Goal: Information Seeking & Learning: Learn about a topic

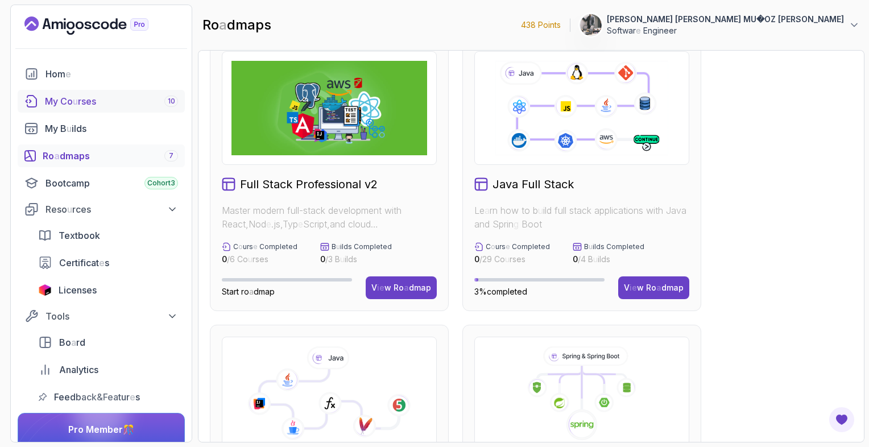
click at [96, 102] on readpronunciation-span "rses" at bounding box center [87, 101] width 18 height 11
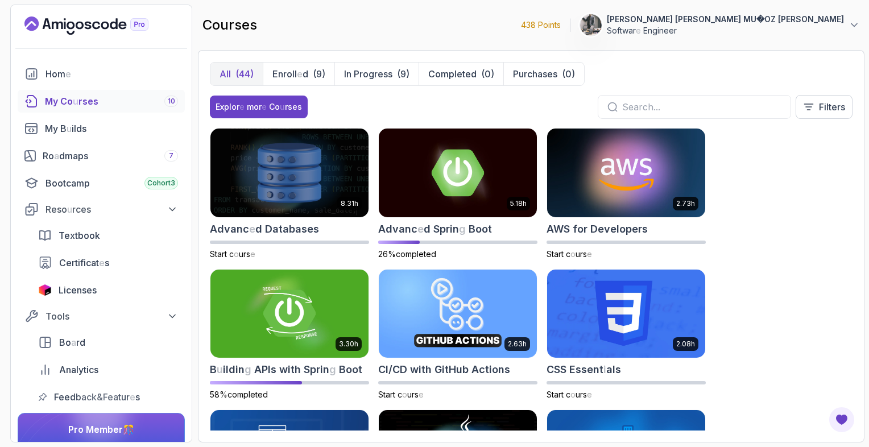
click at [813, 167] on div "8.31 h Advanc e d Databases Start c o urs e 5.18 h Advanc e d Sprin g Boot 26% …" at bounding box center [531, 279] width 643 height 303
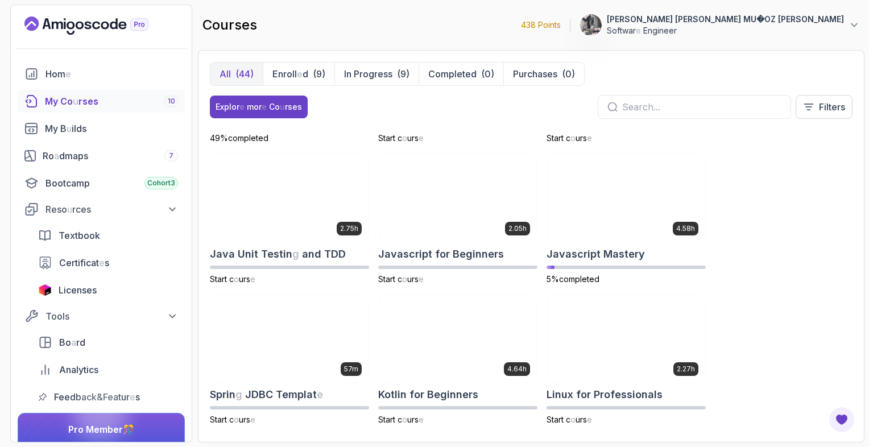
scroll to position [1115, 0]
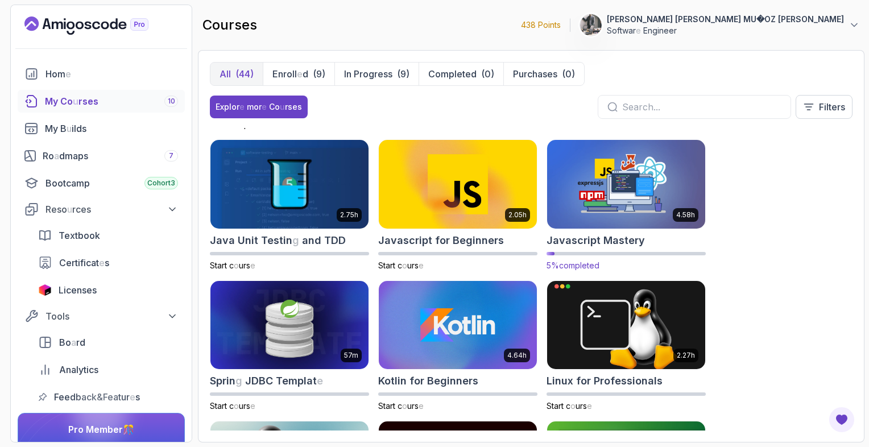
click at [639, 189] on img at bounding box center [626, 184] width 166 height 93
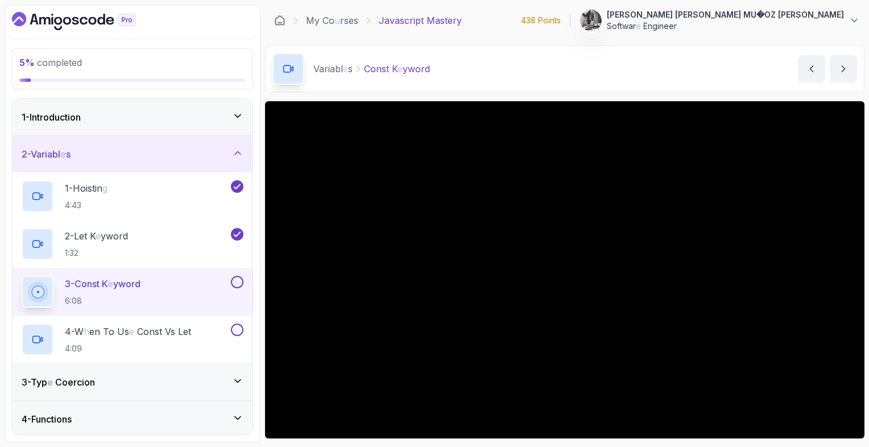
click at [114, 119] on div "1 - Introduction" at bounding box center [133, 117] width 222 height 14
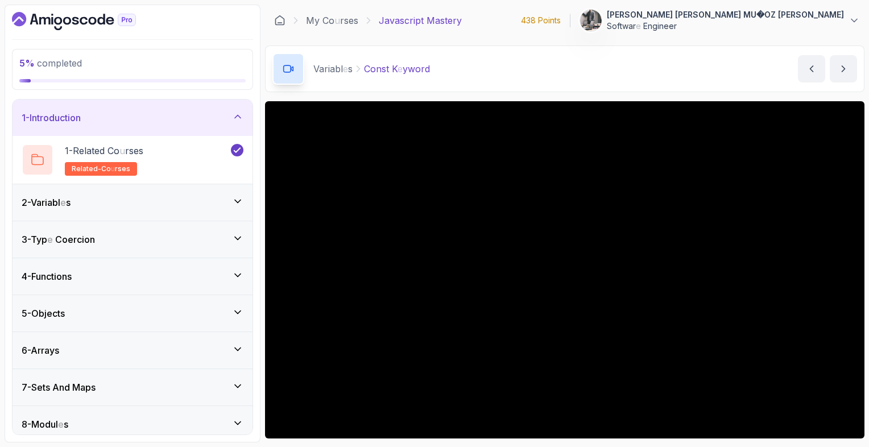
click at [98, 196] on div "2 - Variabl e s" at bounding box center [133, 203] width 222 height 14
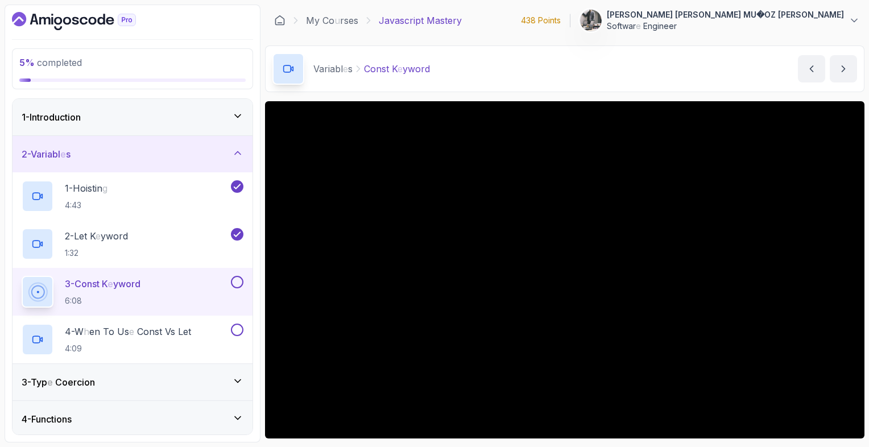
click at [98, 196] on h2 "1 - Hoistin g 4:43" at bounding box center [86, 196] width 43 height 30
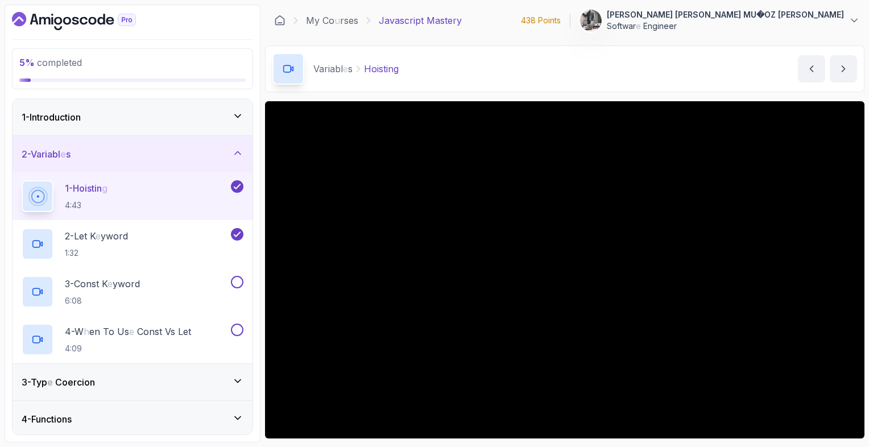
click at [568, 39] on main "My Co u rses Javascript Mastery 438 Points 1 [PERSON_NAME] MU � OZ [PERSON_NAME…" at bounding box center [564, 224] width 599 height 438
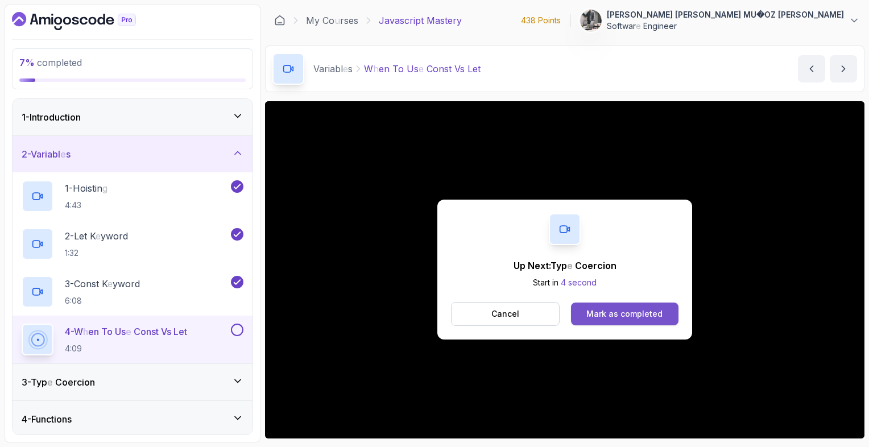
click at [639, 312] on readpronunciation-word "completed" at bounding box center [641, 314] width 42 height 10
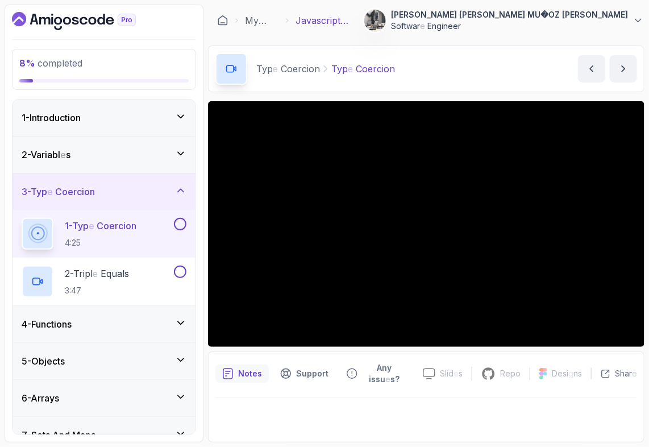
click at [180, 158] on icon at bounding box center [180, 153] width 11 height 11
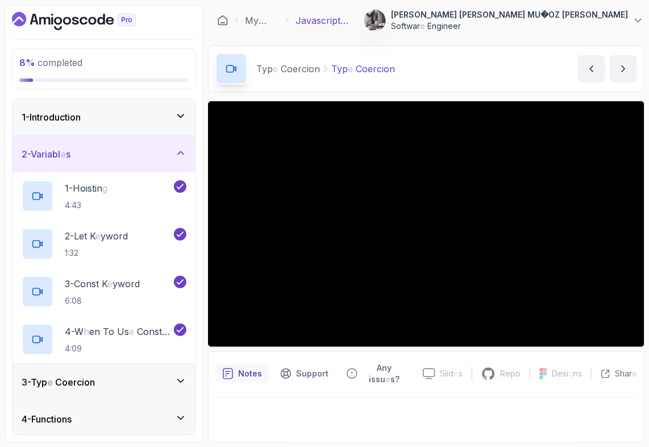
click at [180, 158] on icon at bounding box center [180, 152] width 11 height 11
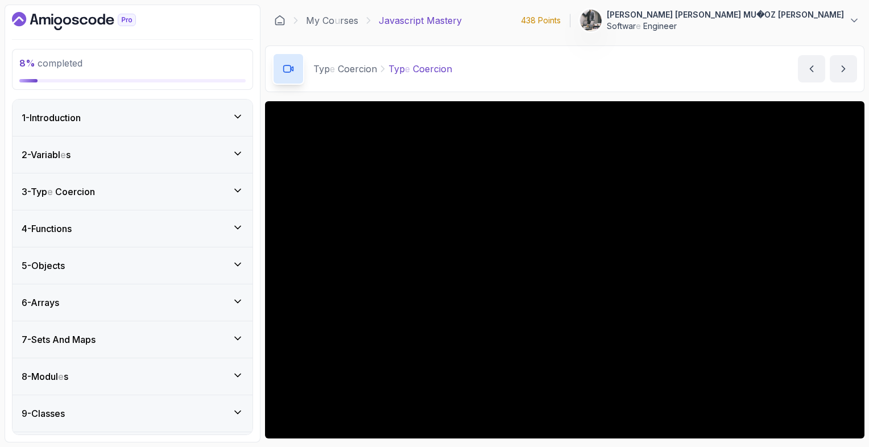
click at [175, 226] on div "4 - Functions" at bounding box center [133, 229] width 222 height 14
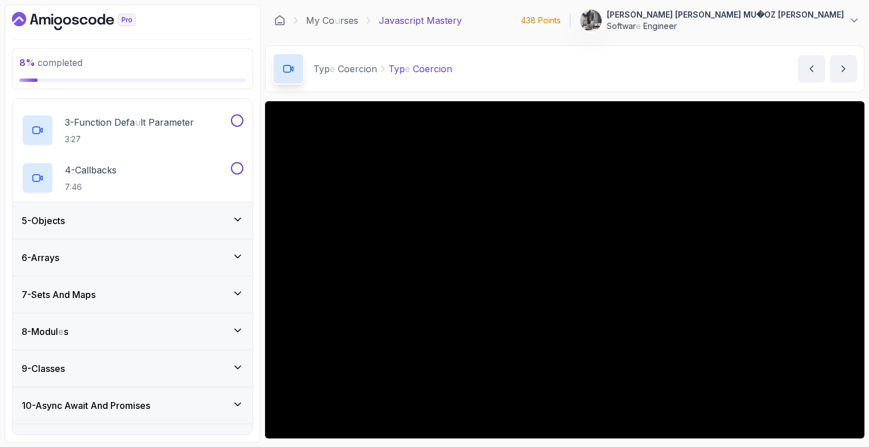
scroll to position [234, 0]
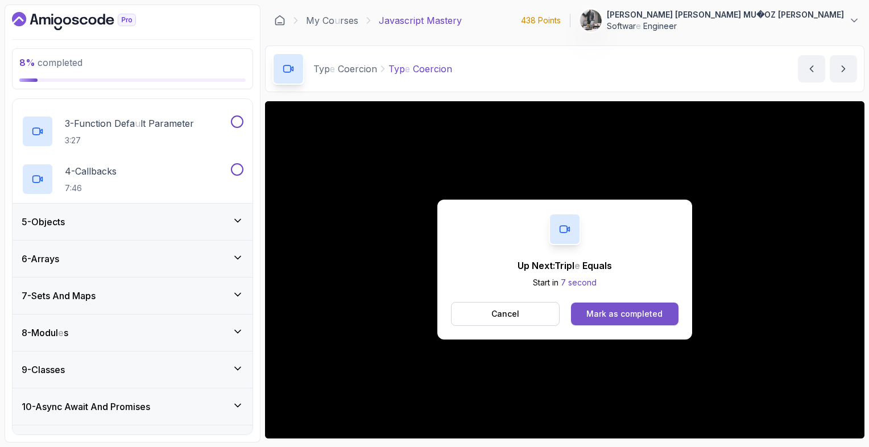
click at [621, 317] on readpronunciation-word "completed" at bounding box center [641, 314] width 42 height 10
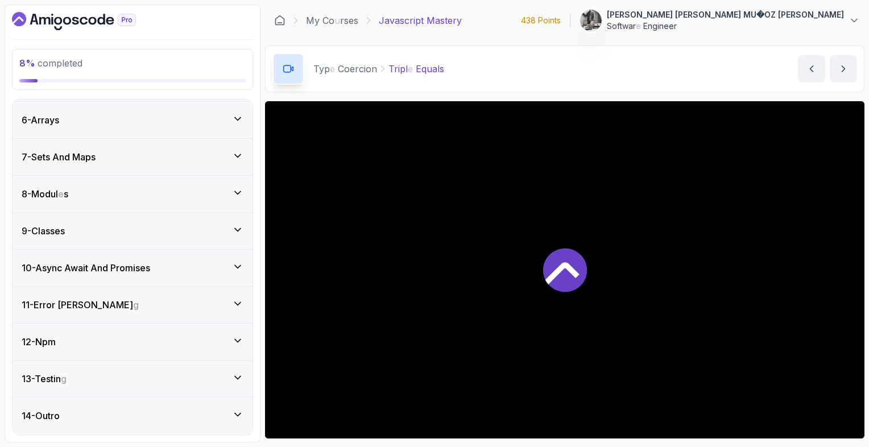
scroll to position [275, 0]
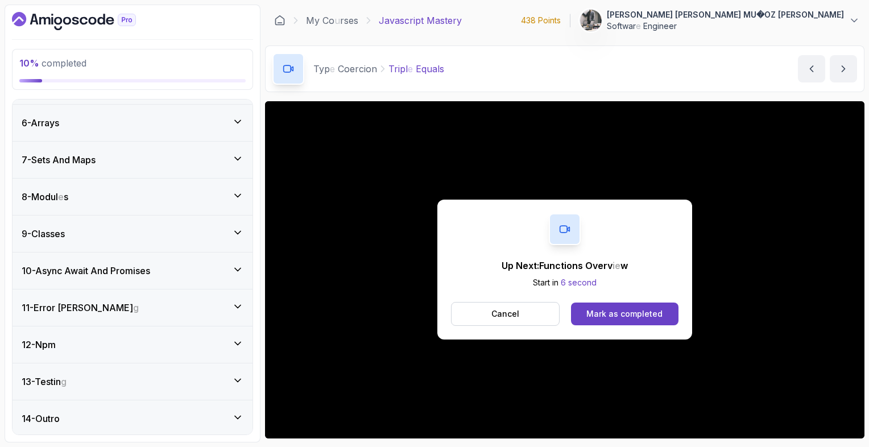
click at [621, 317] on readpronunciation-word "completed" at bounding box center [641, 314] width 42 height 10
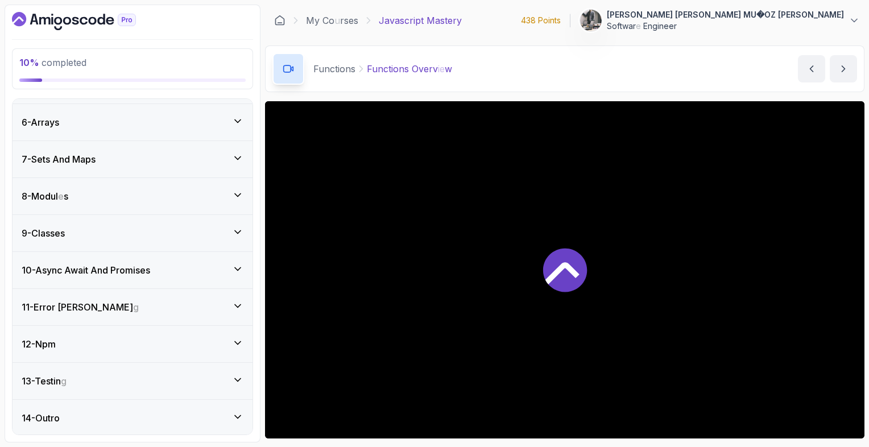
scroll to position [371, 0]
click at [127, 117] on div "6 - Arrays" at bounding box center [133, 122] width 222 height 14
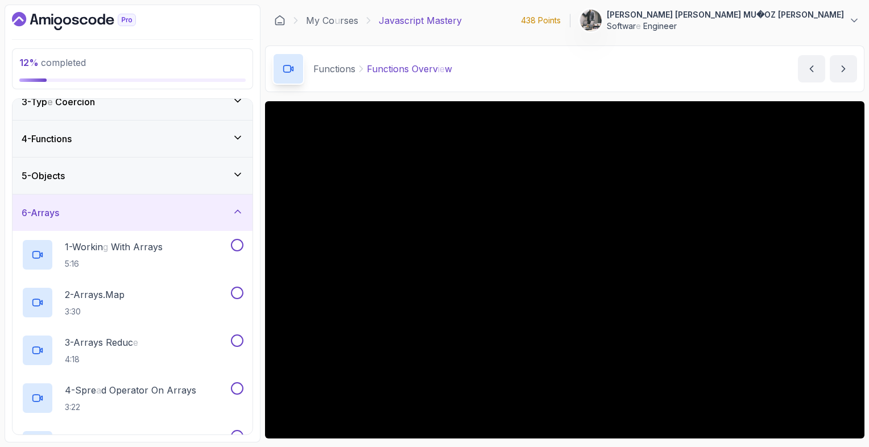
scroll to position [89, 0]
click at [121, 136] on div "4 - Functions" at bounding box center [133, 140] width 222 height 14
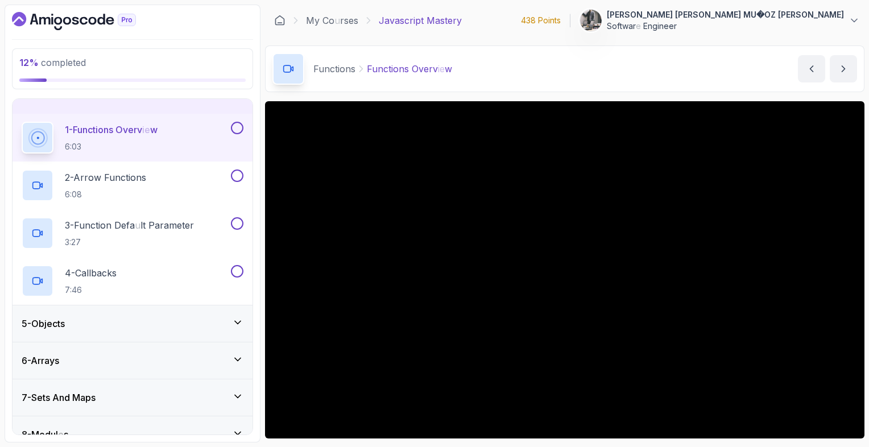
scroll to position [134, 0]
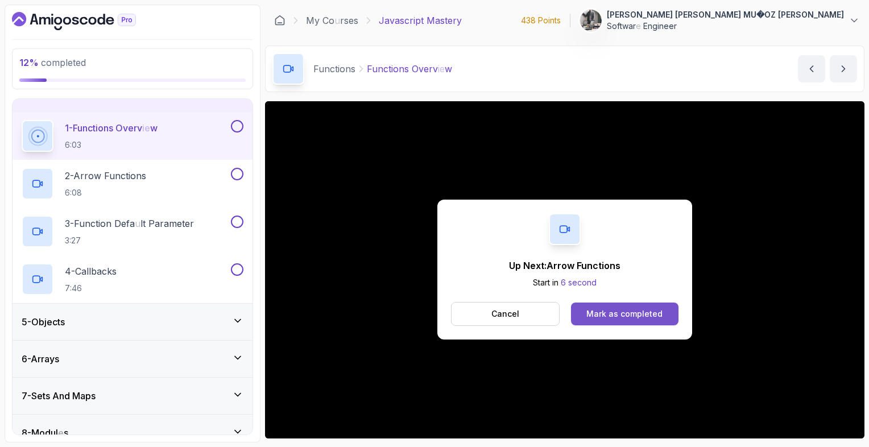
click at [602, 307] on button "Mark as completed" at bounding box center [624, 314] width 107 height 23
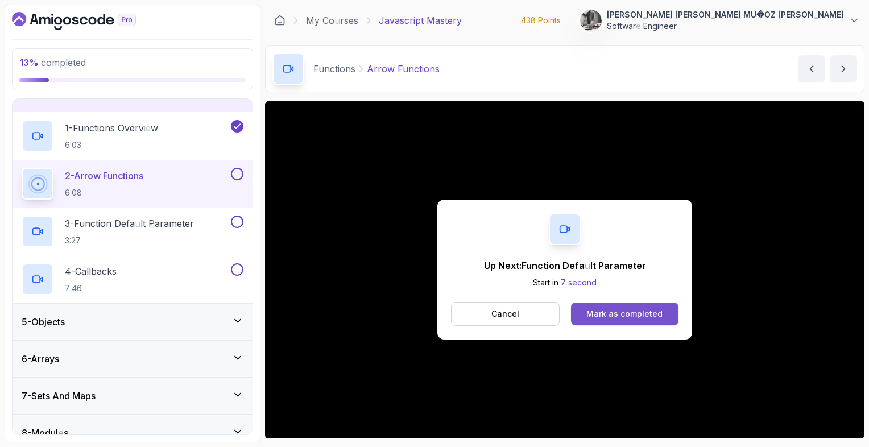
click at [622, 317] on readpronunciation-word "completed" at bounding box center [641, 314] width 42 height 10
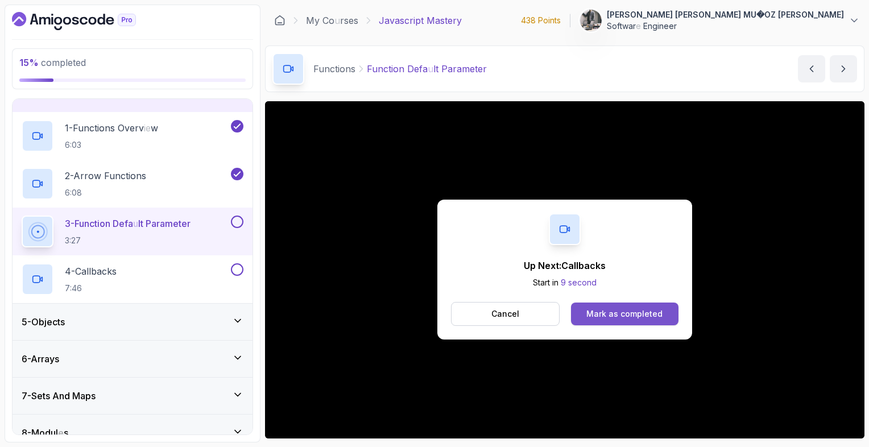
click at [605, 320] on button "Mark as completed" at bounding box center [624, 314] width 107 height 23
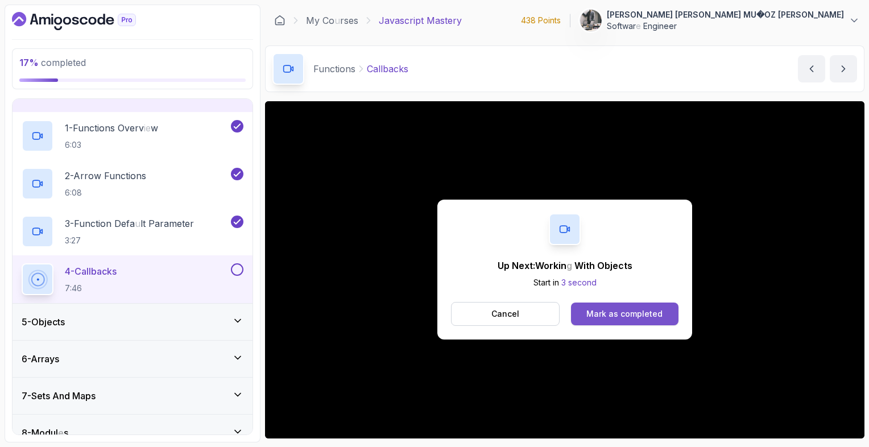
click at [609, 314] on readpronunciation-span at bounding box center [607, 314] width 2 height 10
